Goal: Transaction & Acquisition: Purchase product/service

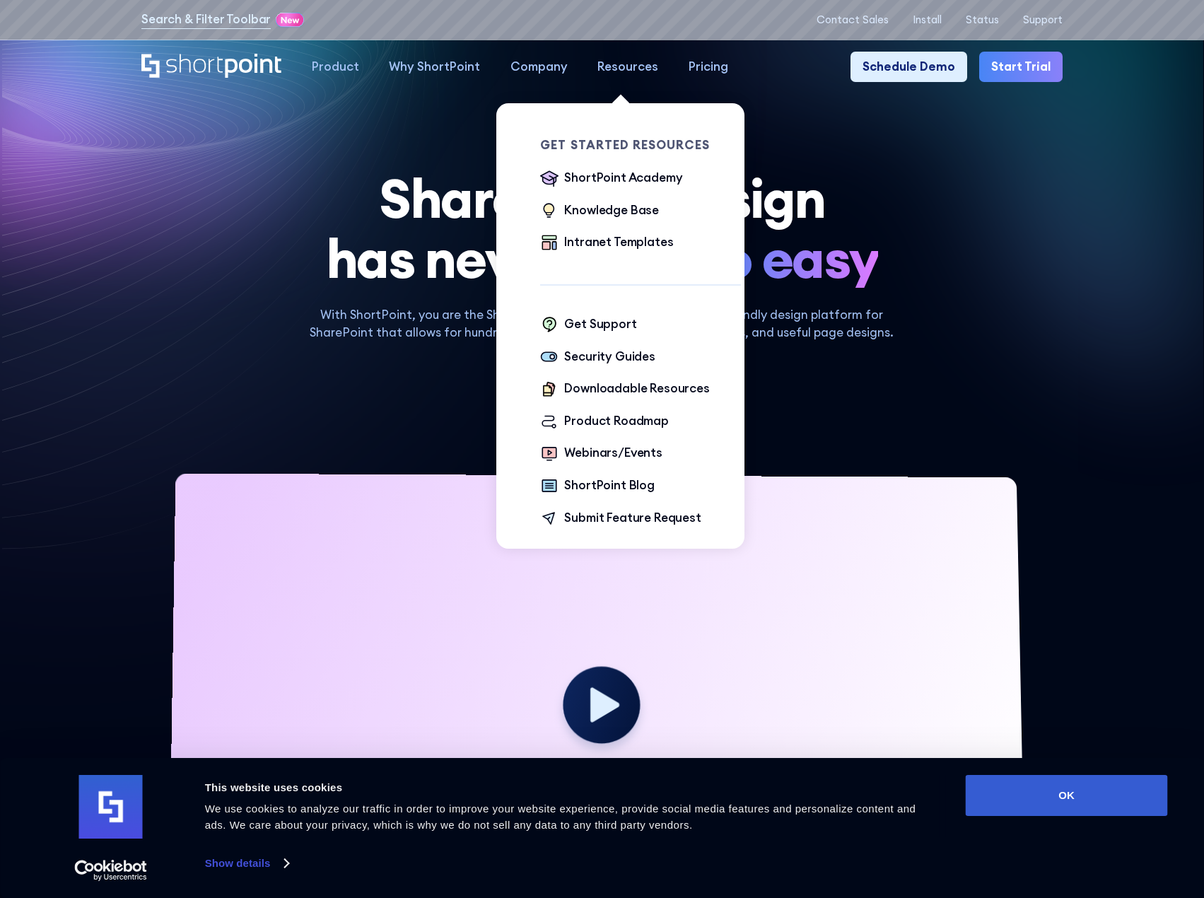
click at [617, 67] on div "Resources" at bounding box center [628, 67] width 61 height 18
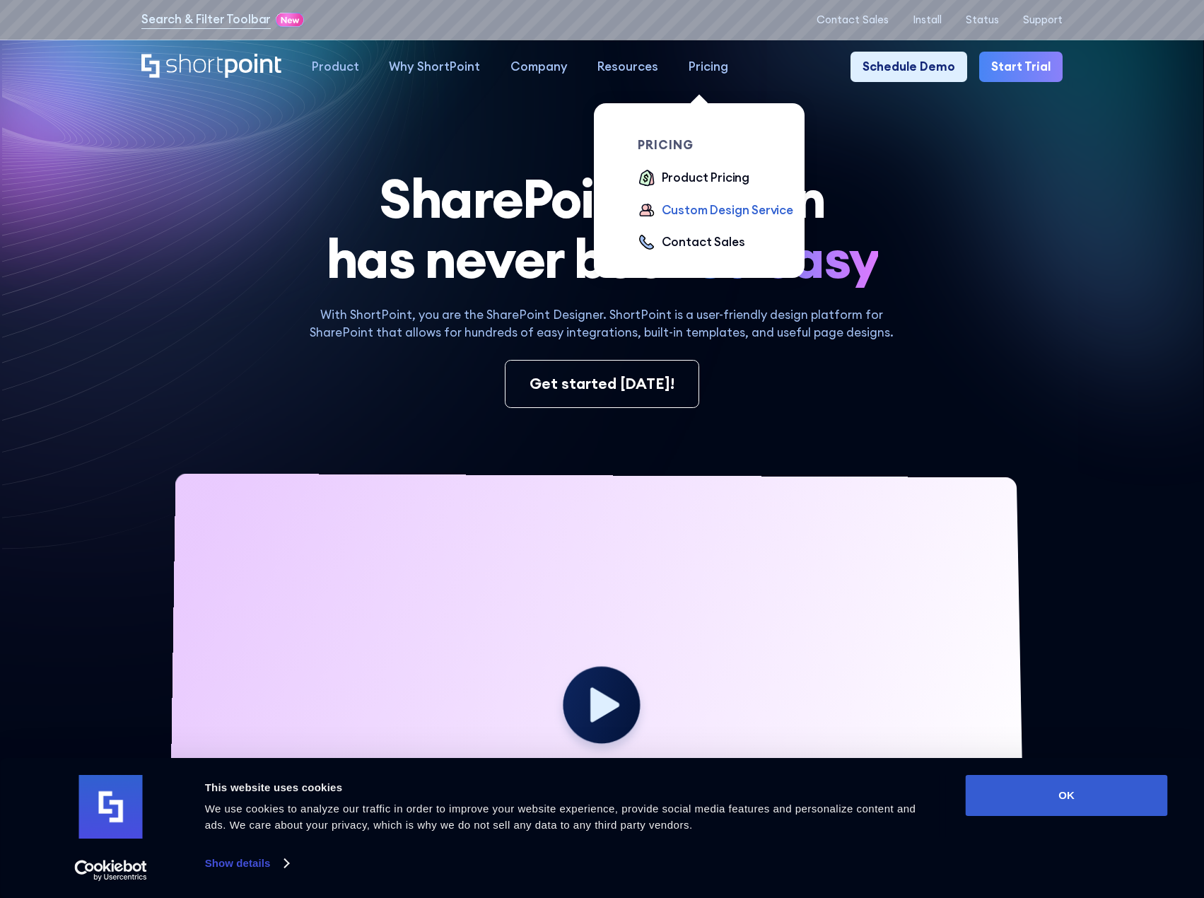
click at [690, 209] on div "Custom Design Service" at bounding box center [728, 211] width 132 height 18
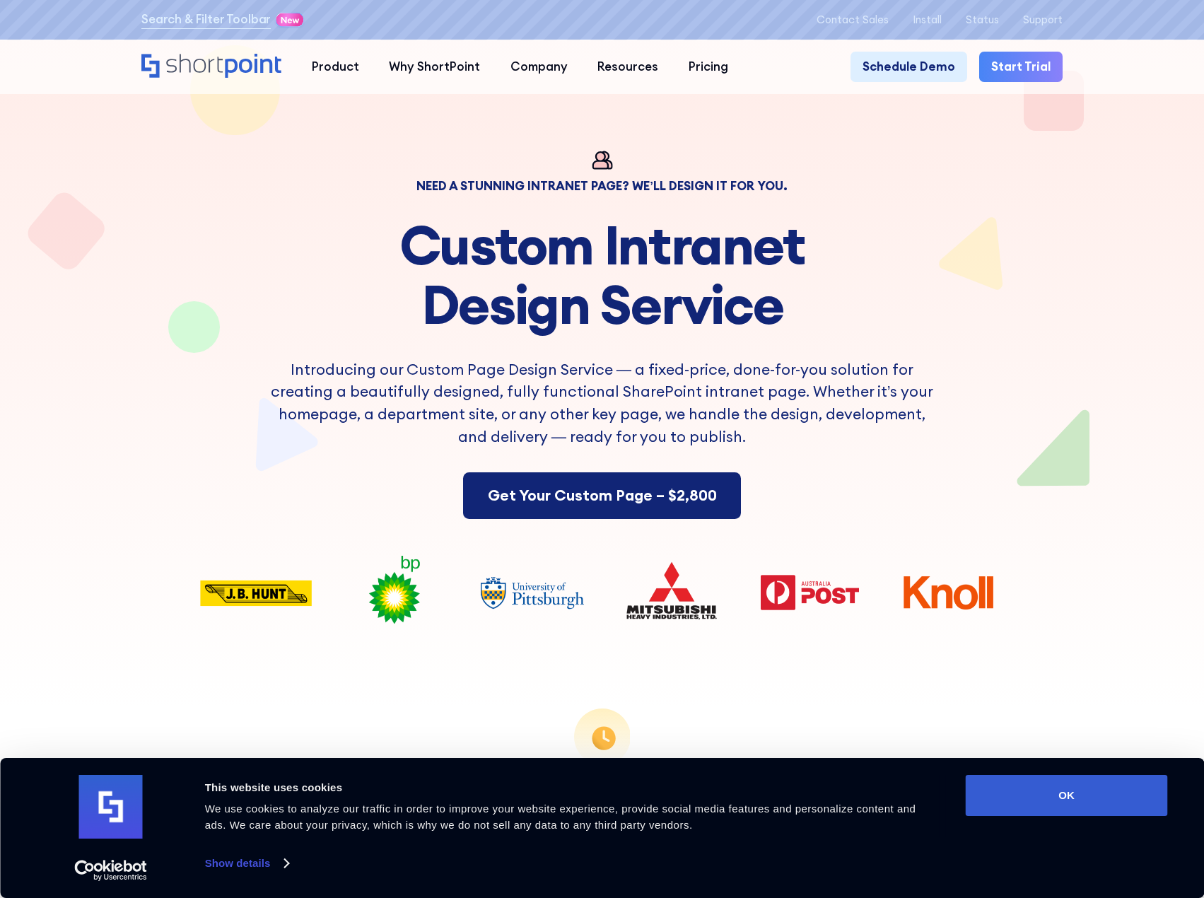
click at [569, 505] on link "Get Your Custom Page – $2,800" at bounding box center [601, 495] width 277 height 47
